Goal: Feedback & Contribution: Submit feedback/report problem

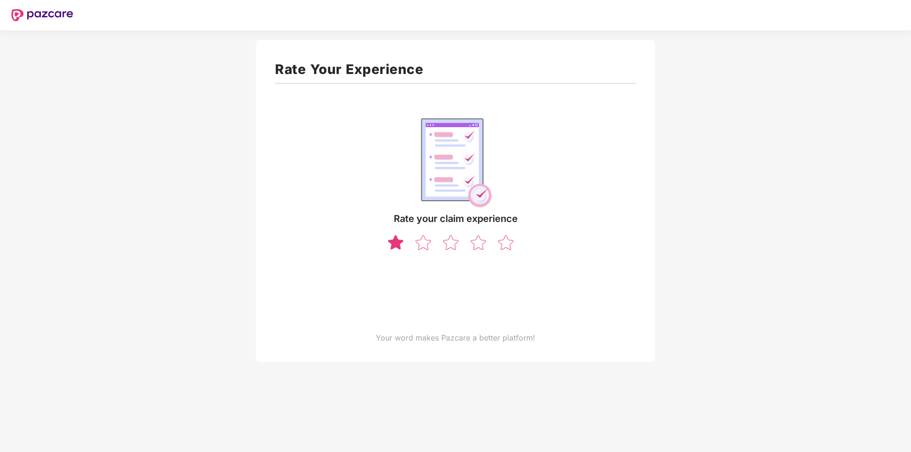
click at [398, 240] on img at bounding box center [395, 242] width 18 height 17
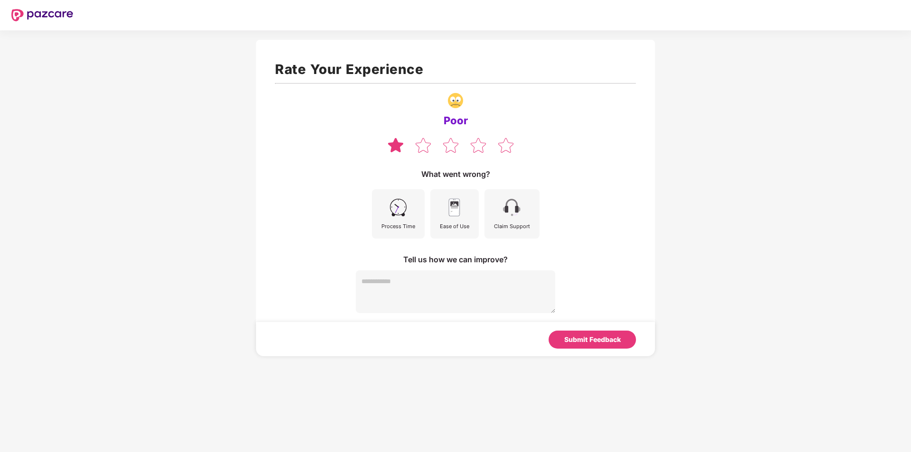
click at [425, 243] on div "Poor What went wrong? Process Time Ease of Use Claim Support Tell us how we can…" at bounding box center [455, 200] width 361 height 226
click at [422, 147] on img at bounding box center [423, 145] width 18 height 17
click at [452, 145] on img at bounding box center [451, 145] width 18 height 17
click at [479, 145] on img at bounding box center [478, 145] width 18 height 17
click at [510, 146] on img at bounding box center [506, 145] width 18 height 17
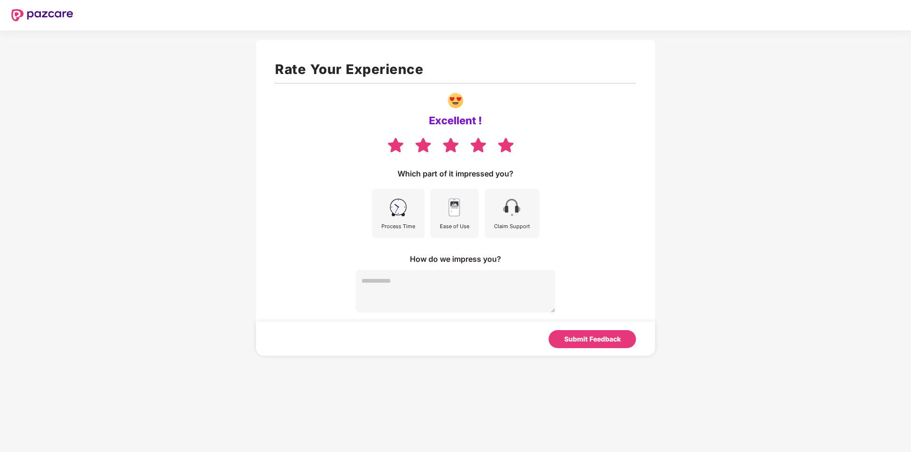
click at [396, 214] on img at bounding box center [397, 207] width 21 height 21
click at [454, 223] on div "Ease of Use" at bounding box center [454, 226] width 29 height 9
click at [486, 202] on div "Claim Support" at bounding box center [511, 213] width 55 height 49
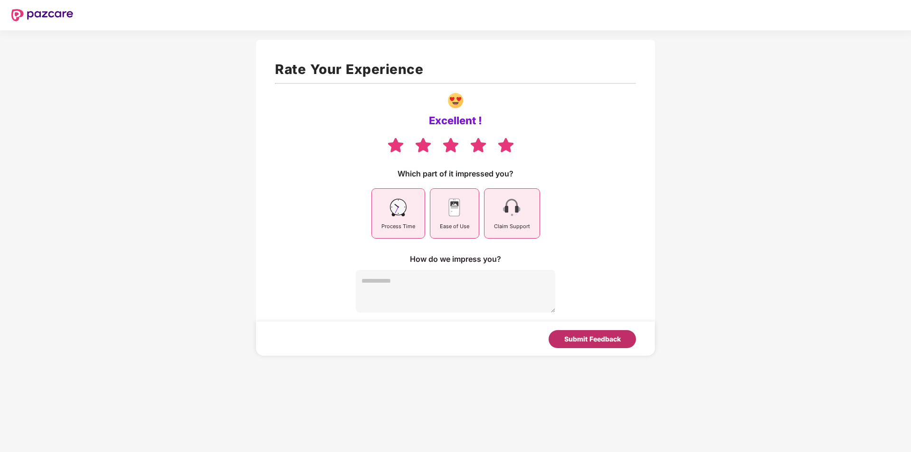
click at [587, 333] on div "Submit Feedback" at bounding box center [591, 339] width 87 height 18
